Goal: Navigation & Orientation: Find specific page/section

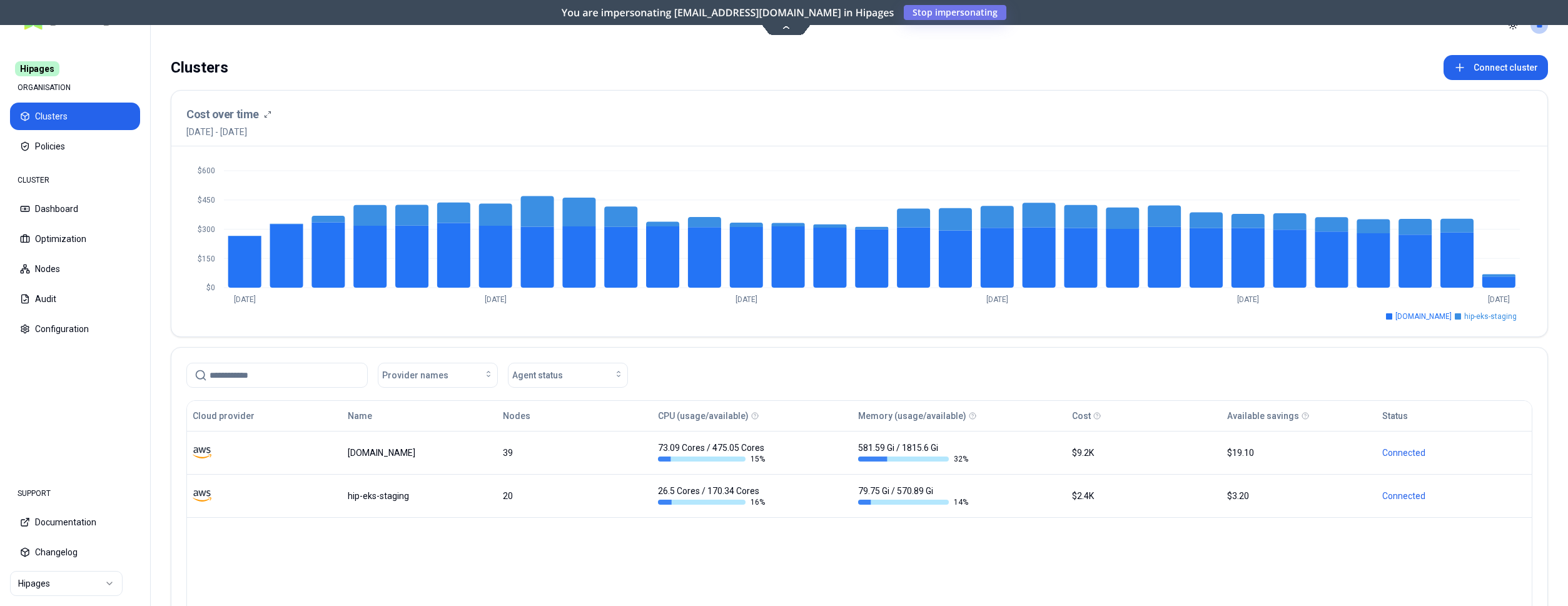
click at [363, 131] on div "Cost over time 23rd August 2025 - 22nd September 2025" at bounding box center [859, 122] width 1346 height 33
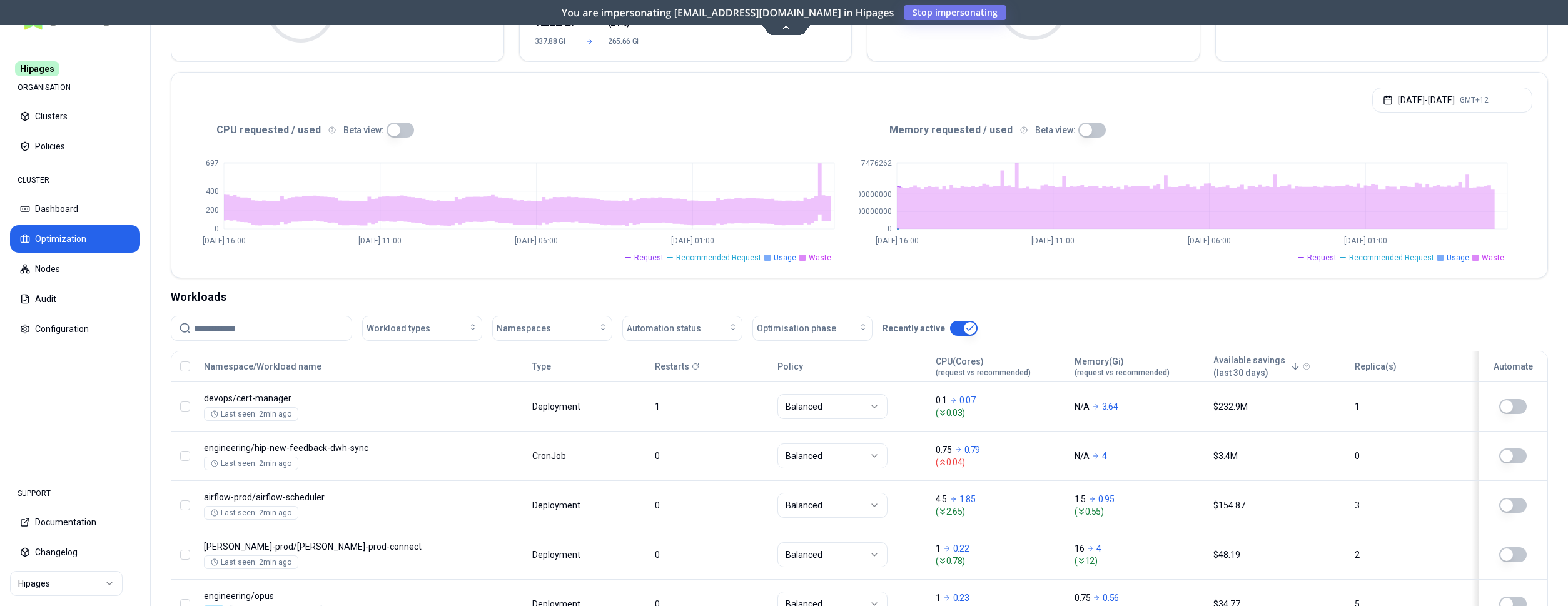
scroll to position [191, 0]
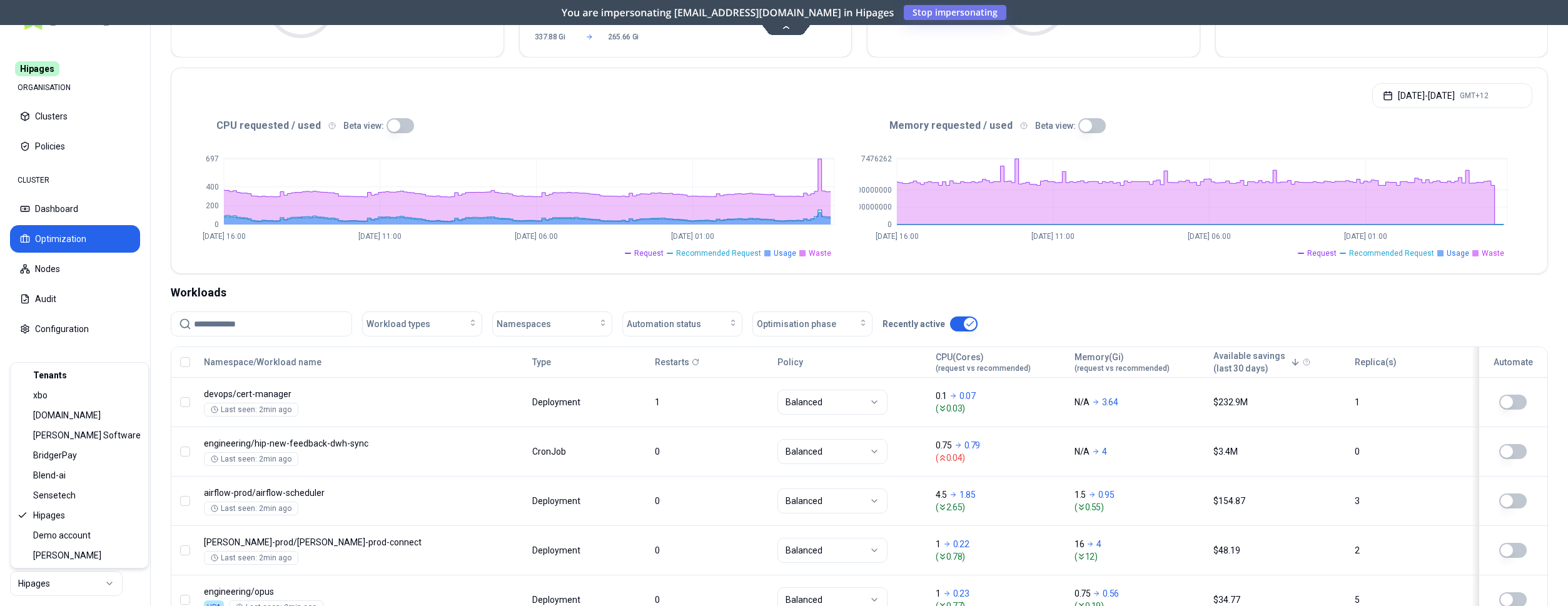
click at [84, 578] on html "Hipages ORGANISATION Clusters Policies CLUSTER Dashboard Optimization Nodes Aud…" at bounding box center [784, 303] width 1568 height 606
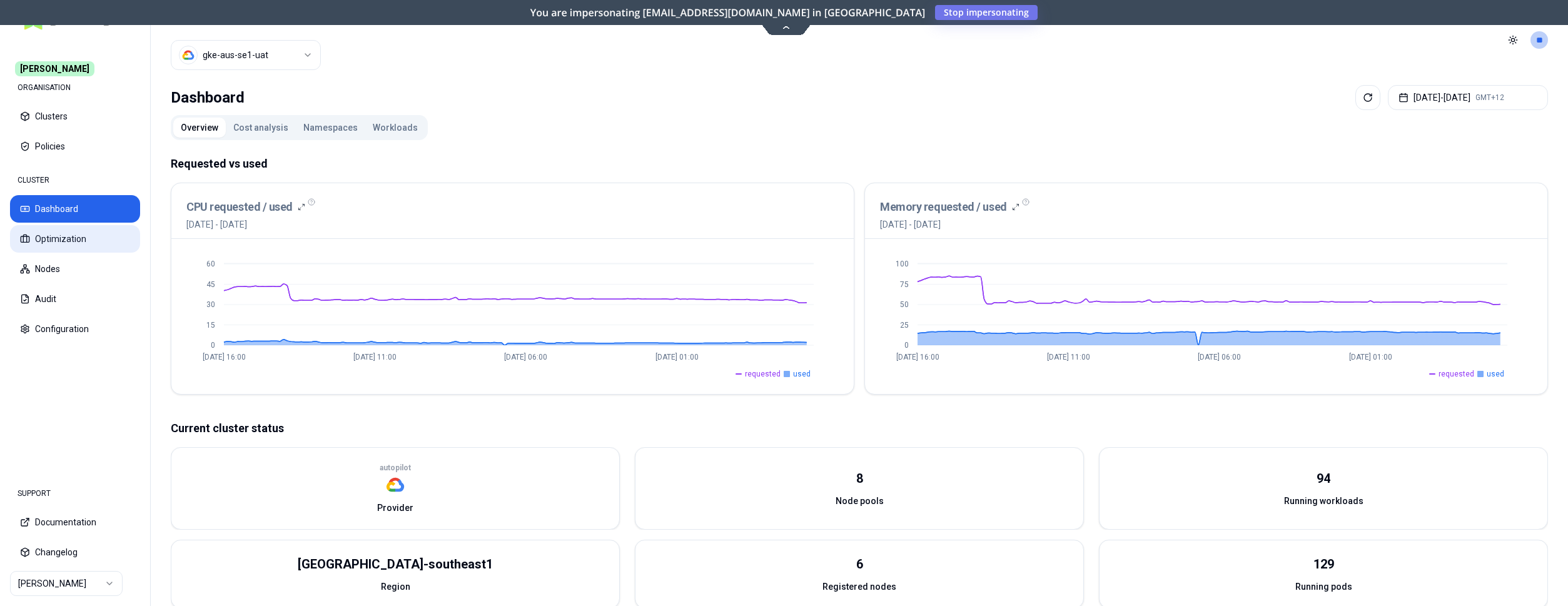
click at [50, 242] on button "Optimization" at bounding box center [75, 238] width 130 height 28
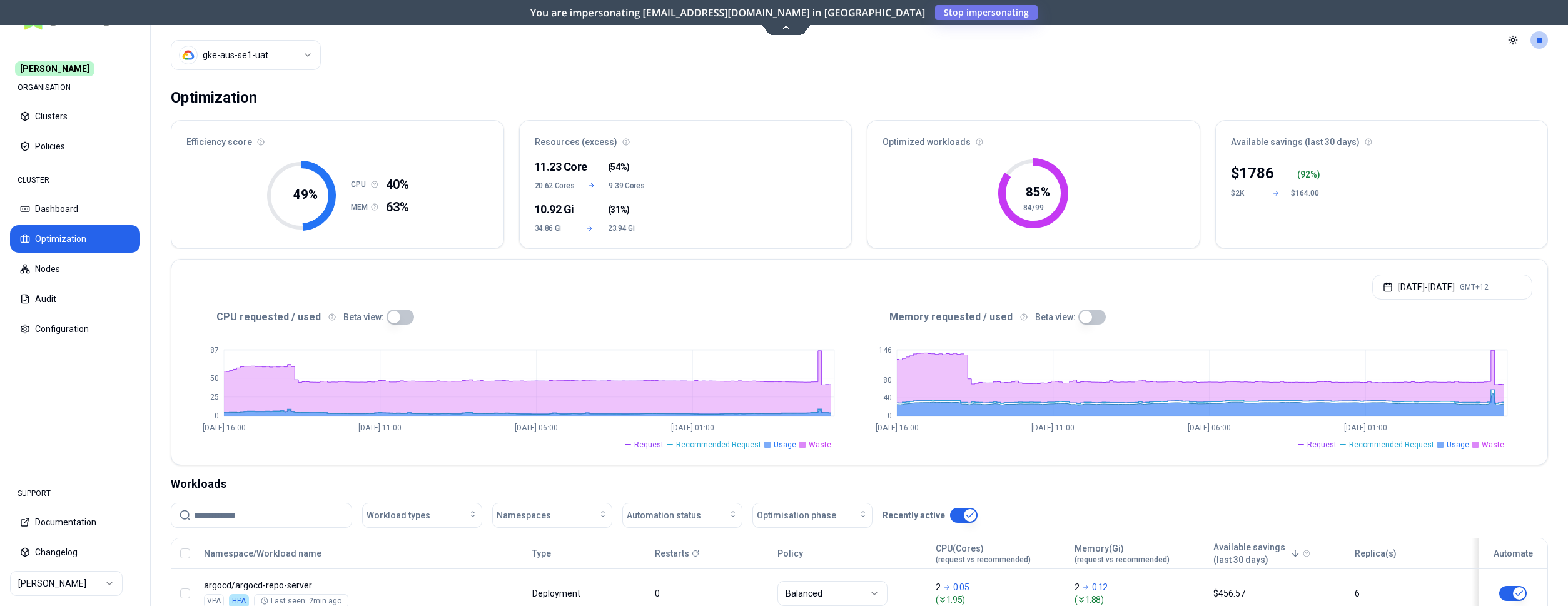
click at [57, 574] on html "Carma ORGANISATION Clusters Policies CLUSTER Dashboard Optimization Nodes Audit…" at bounding box center [784, 303] width 1568 height 606
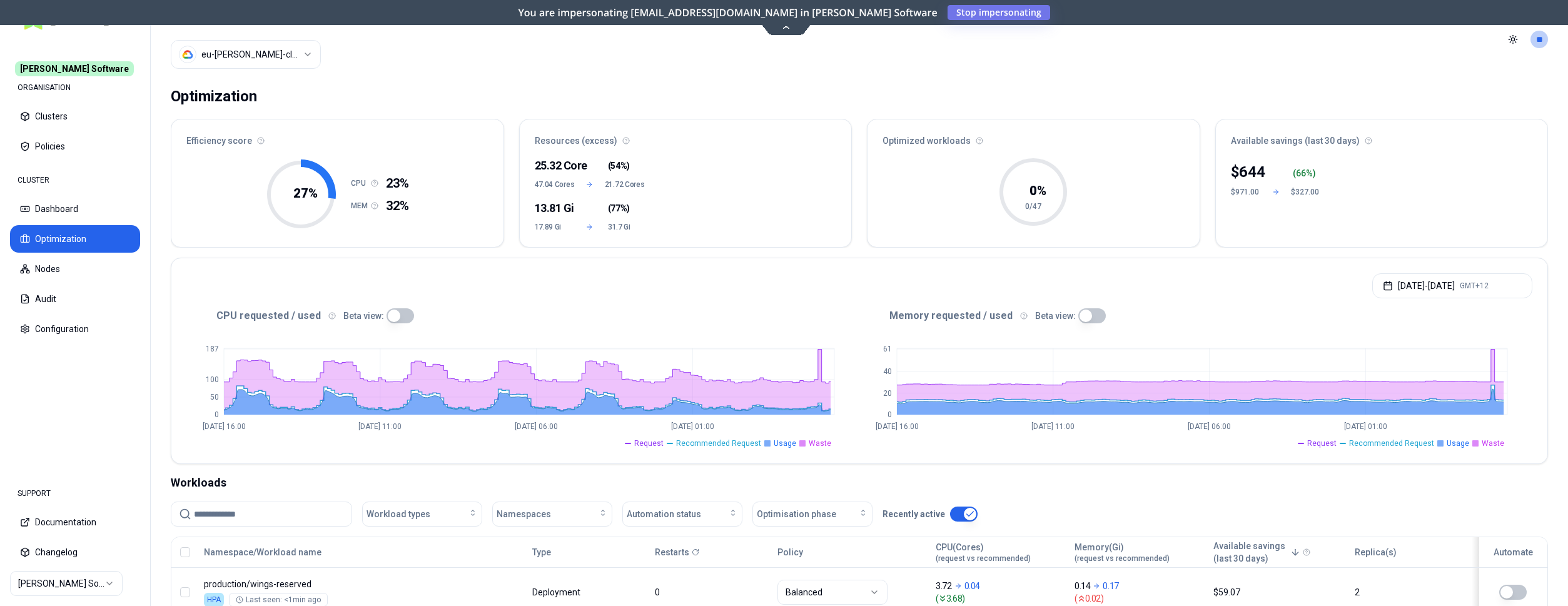
click at [91, 400] on nav "[PERSON_NAME] Software ORGANISATION Clusters Policies CLUSTER Dashboard Optimiz…" at bounding box center [75, 256] width 150 height 431
